Goal: Check status: Check status

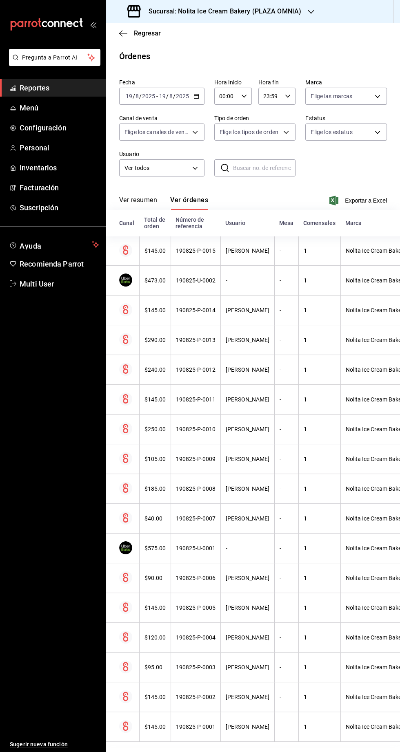
click at [251, 11] on h3 "Sucursal: Nolita Ice Cream Bakery (PLAZA OMNIA)" at bounding box center [221, 12] width 159 height 10
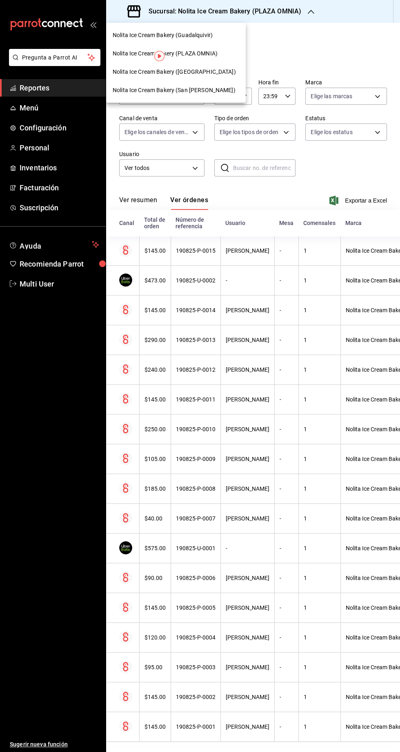
click at [308, 54] on div at bounding box center [200, 376] width 400 height 752
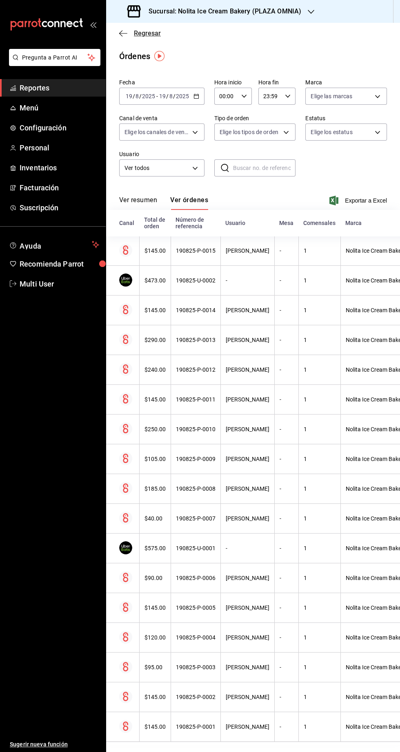
click at [143, 35] on span "Regresar" at bounding box center [147, 33] width 27 height 8
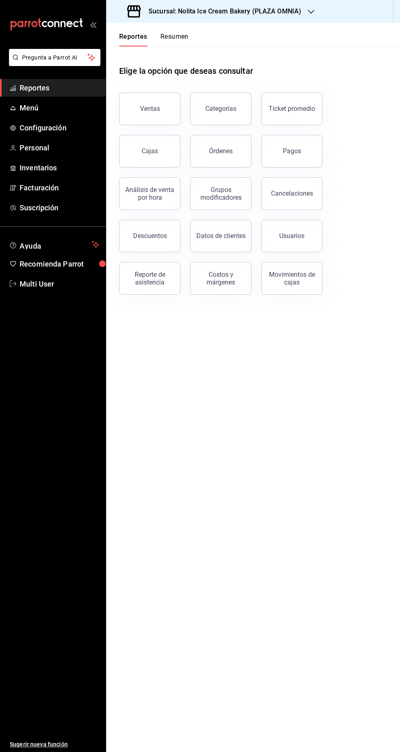
click at [184, 36] on button "Resumen" at bounding box center [174, 40] width 28 height 14
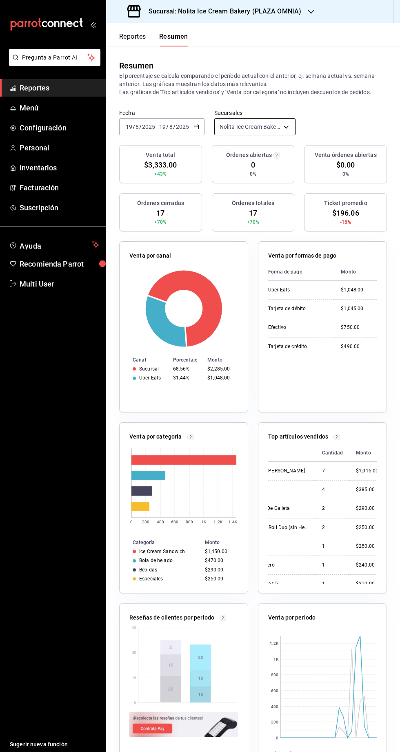
click at [271, 126] on body "Pregunta a Parrot AI Reportes Menú Configuración Personal Inventarios Facturaci…" at bounding box center [200, 376] width 400 height 752
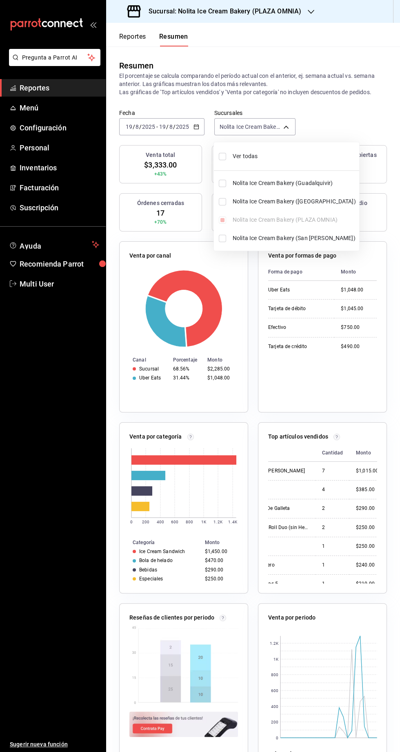
click at [269, 159] on span "Ver todas" at bounding box center [293, 156] width 123 height 9
type input "[object Object],[object Object],[object Object],[object Object]"
checkbox input "true"
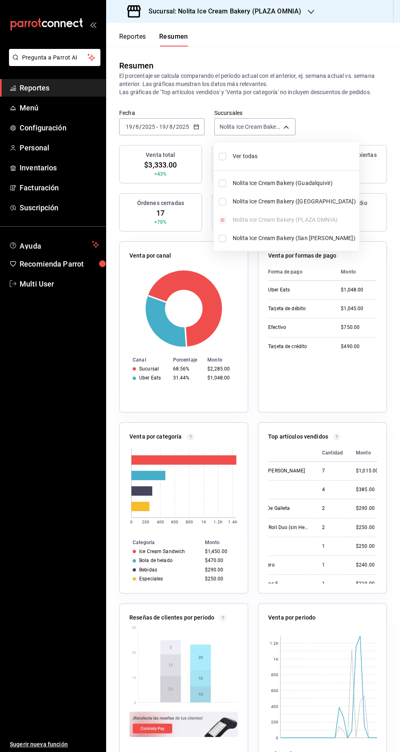
checkbox input "true"
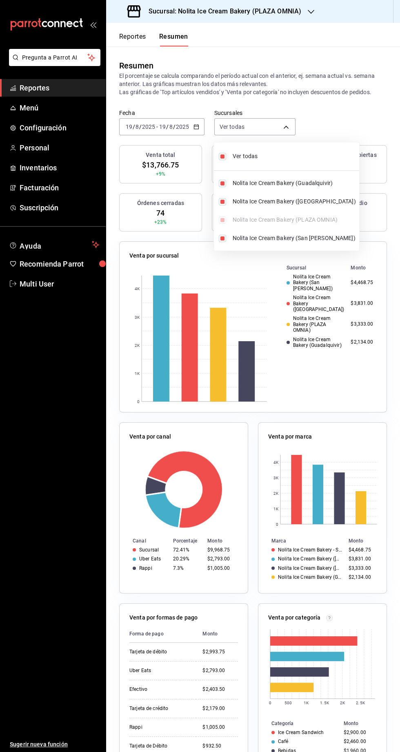
click at [362, 75] on div at bounding box center [200, 376] width 400 height 752
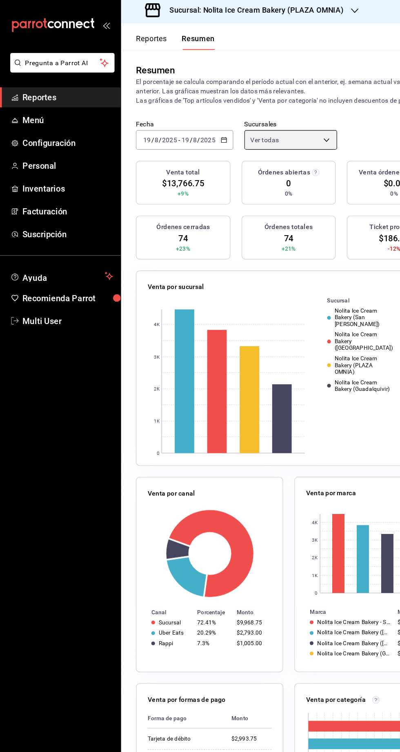
scroll to position [1, 0]
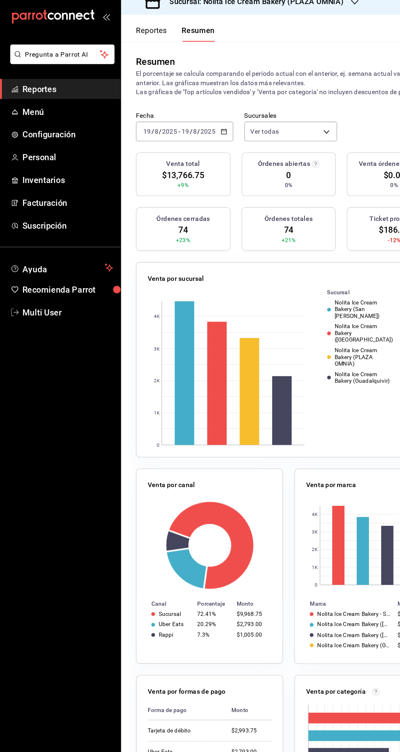
click at [194, 123] on \(Stroke\) "button" at bounding box center [194, 123] width 0 height 0
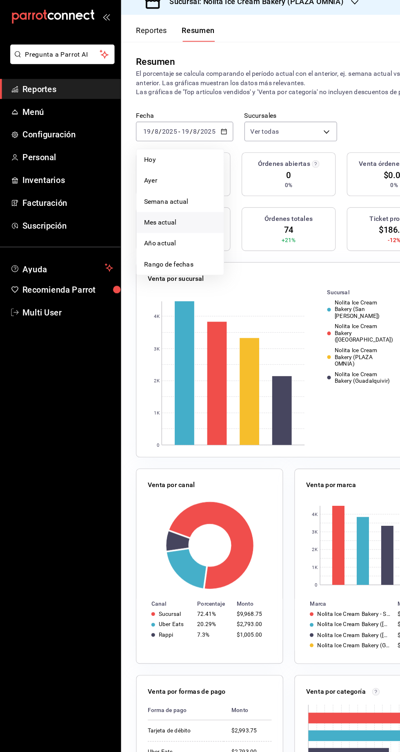
click at [181, 203] on span "Mes actual" at bounding box center [157, 205] width 63 height 9
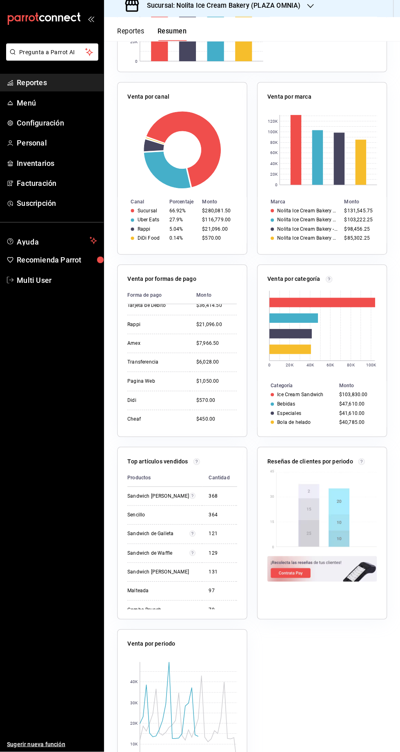
scroll to position [0, 0]
